Goal: Task Accomplishment & Management: Use online tool/utility

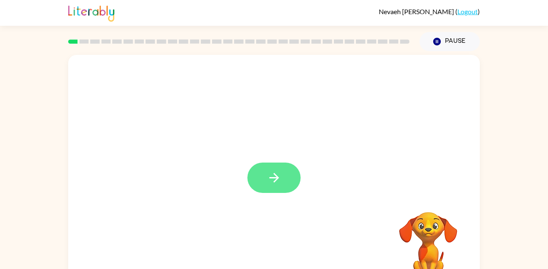
click at [283, 176] on button "button" at bounding box center [273, 177] width 53 height 30
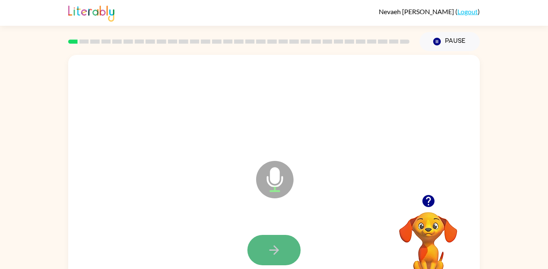
click at [275, 243] on icon "button" at bounding box center [274, 250] width 15 height 15
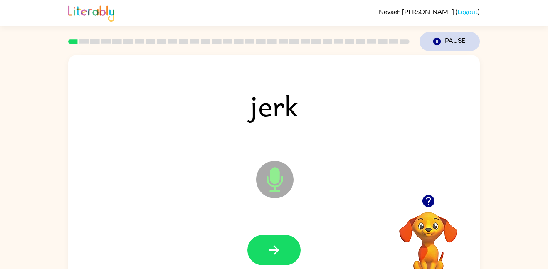
click at [461, 37] on button "Pause Pause" at bounding box center [449, 41] width 60 height 19
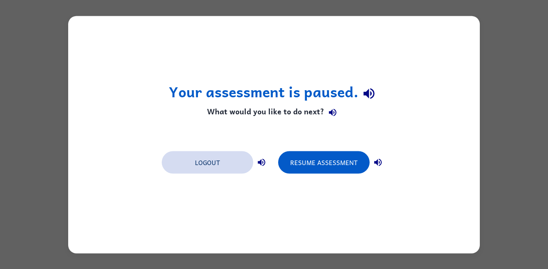
click at [239, 162] on button "Logout" at bounding box center [207, 162] width 91 height 22
